Goal: Navigation & Orientation: Find specific page/section

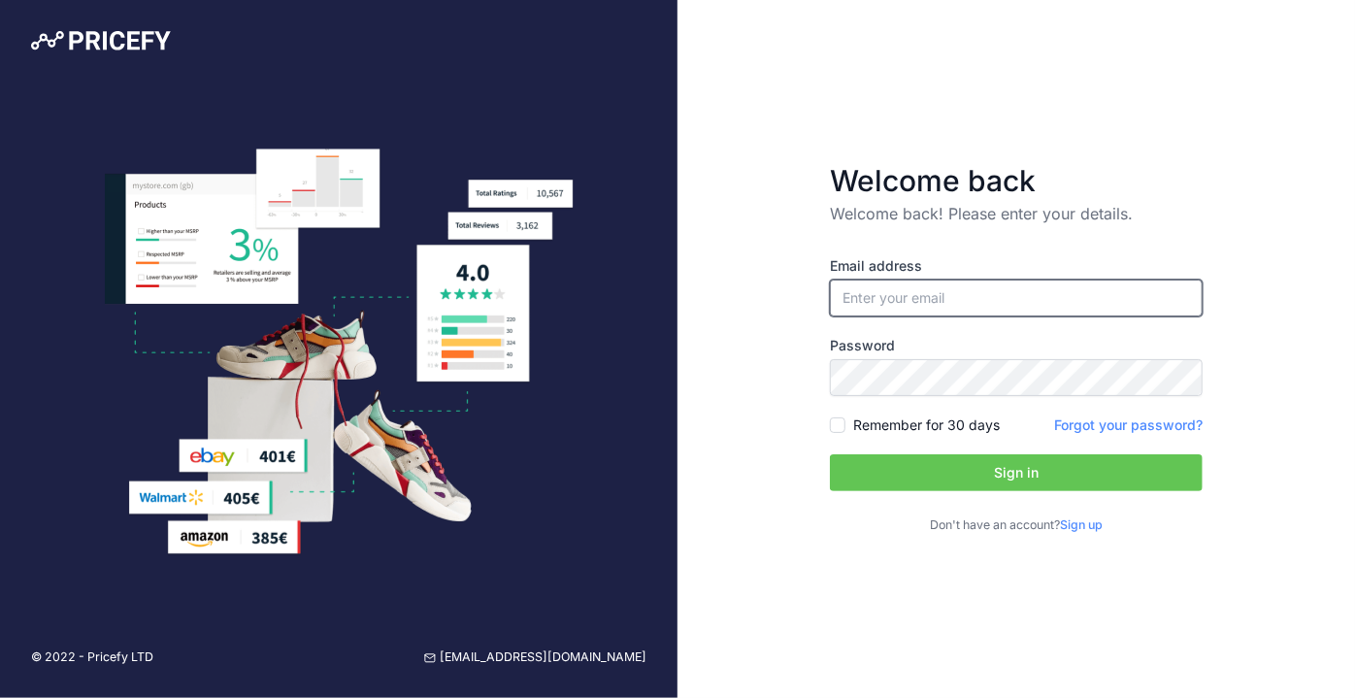
type input "[PERSON_NAME][EMAIL_ADDRESS][DOMAIN_NAME]"
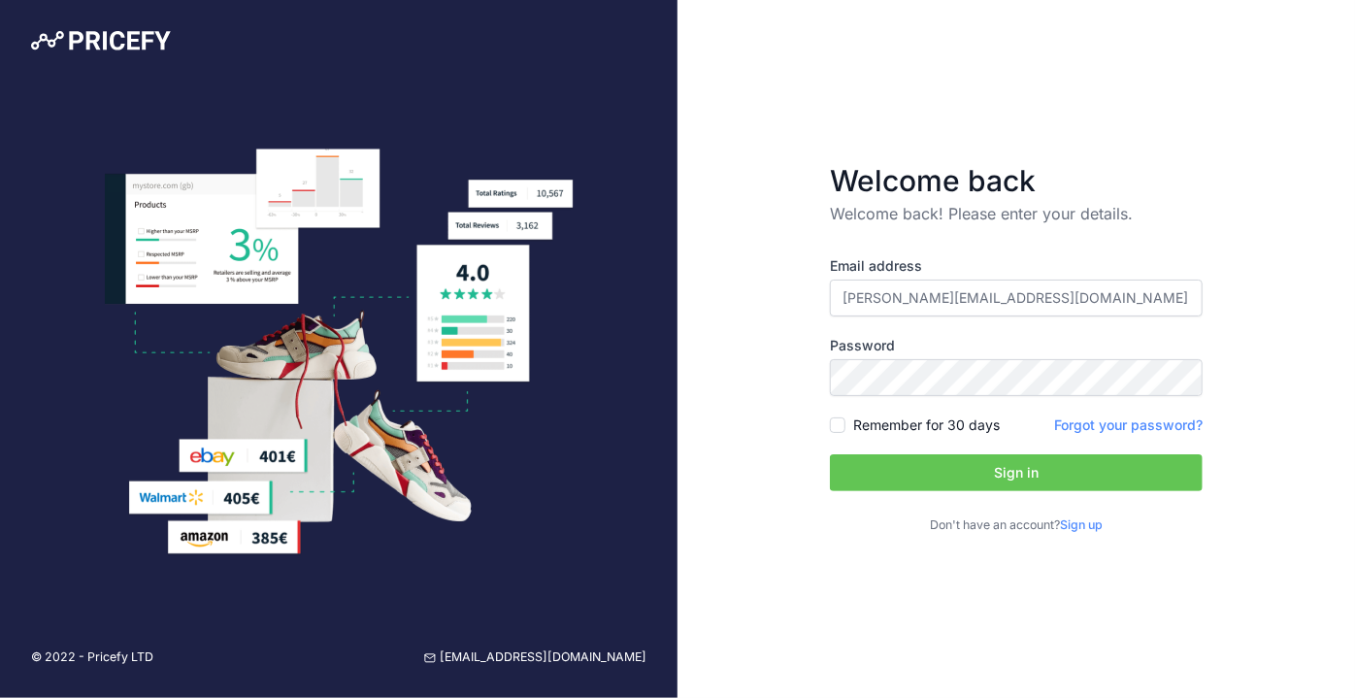
click at [1088, 483] on button "Sign in" at bounding box center [1016, 472] width 373 height 37
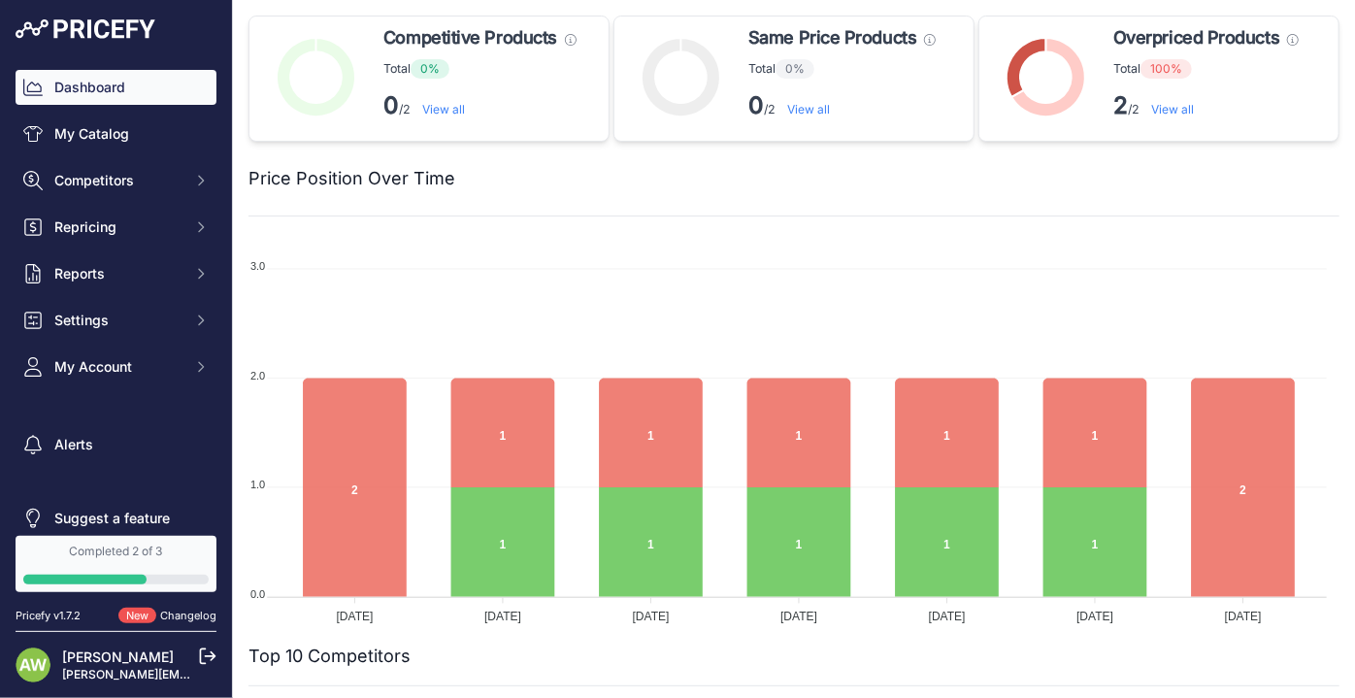
click at [1029, 103] on icon at bounding box center [1049, 78] width 74 height 80
click at [1010, 76] on icon at bounding box center [1026, 67] width 40 height 59
click at [1009, 75] on icon at bounding box center [1024, 66] width 44 height 65
click at [1006, 72] on icon at bounding box center [1026, 67] width 40 height 59
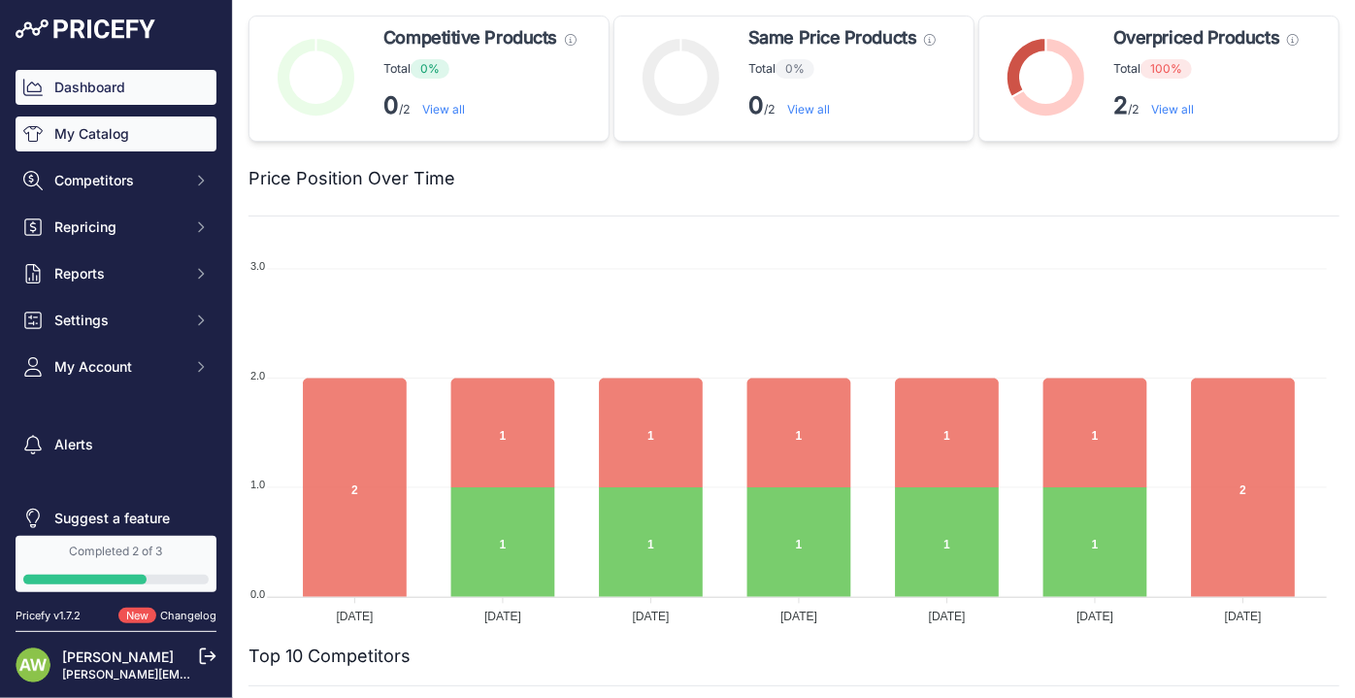
click at [132, 129] on link "My Catalog" at bounding box center [116, 133] width 201 height 35
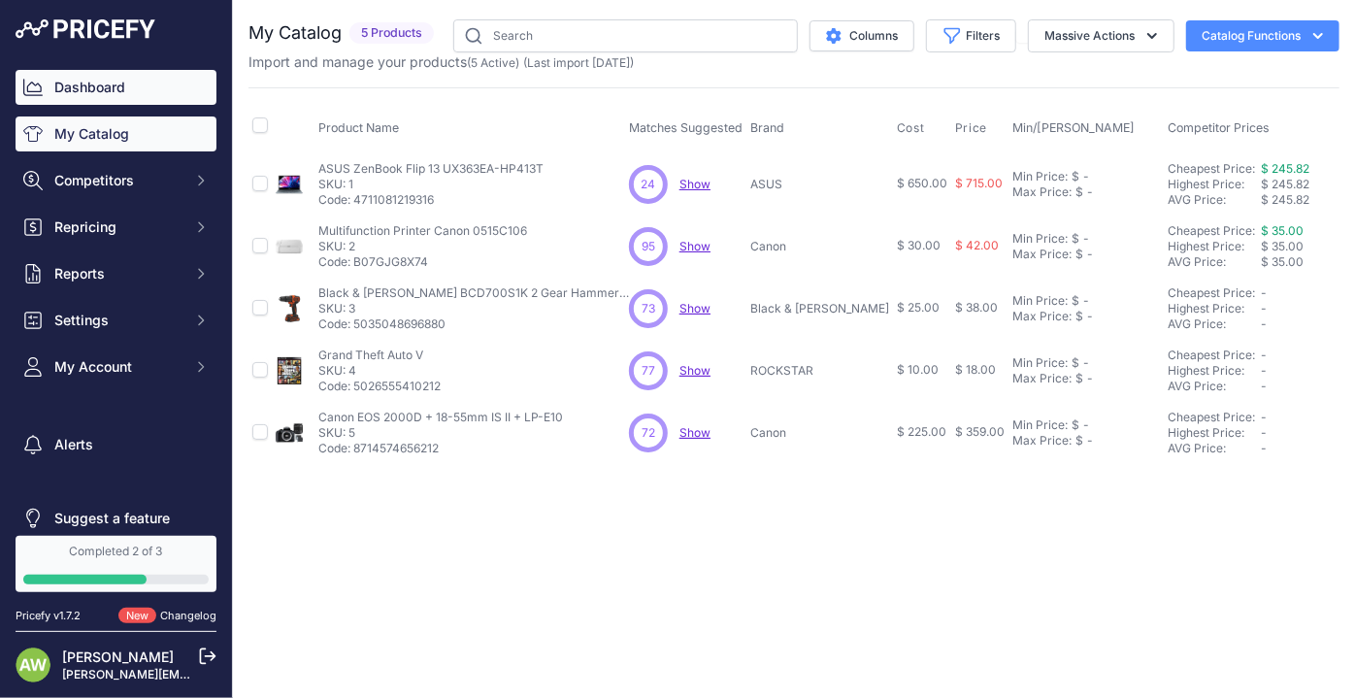
click at [121, 82] on link "Dashboard" at bounding box center [116, 87] width 201 height 35
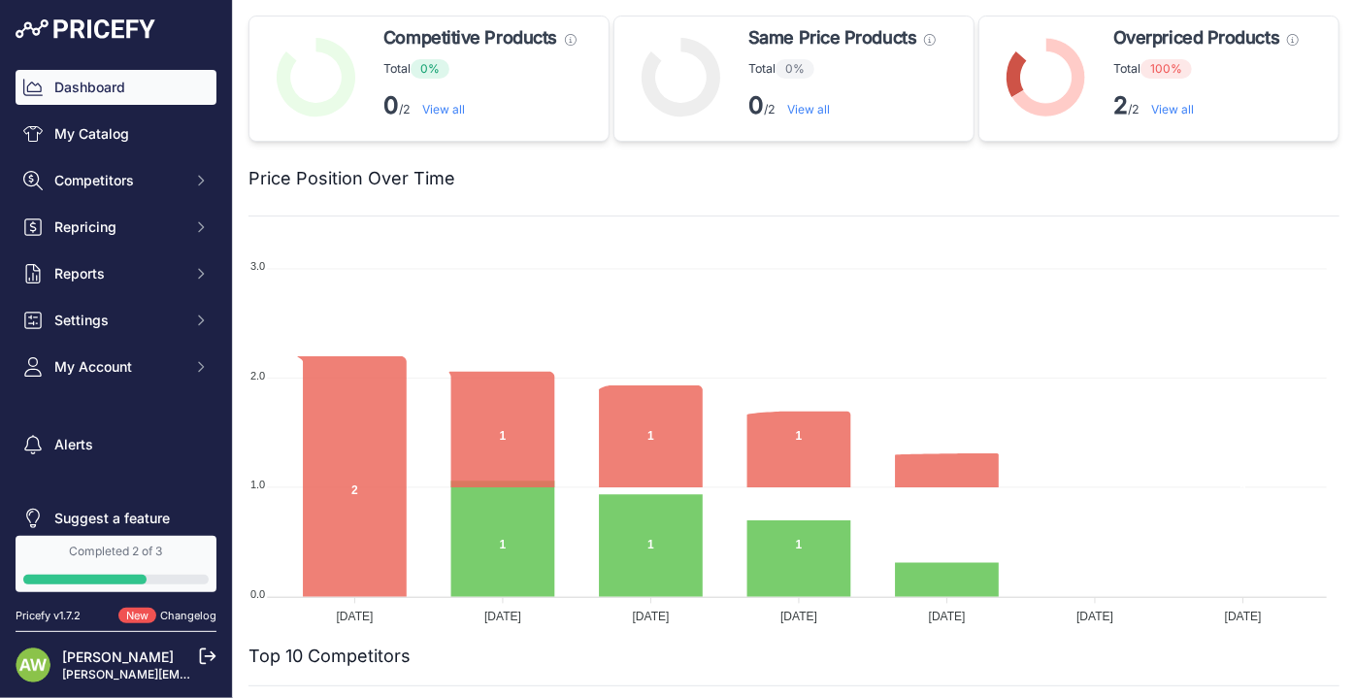
click at [139, 128] on link "My Catalog" at bounding box center [116, 133] width 201 height 35
